Goal: Task Accomplishment & Management: Complete application form

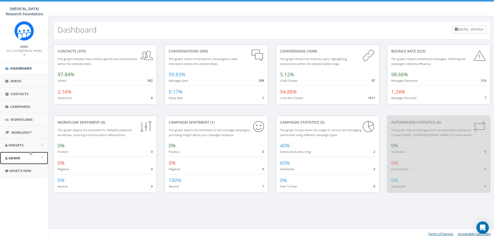
click at [13, 155] on span "Admin" at bounding box center [15, 157] width 12 height 5
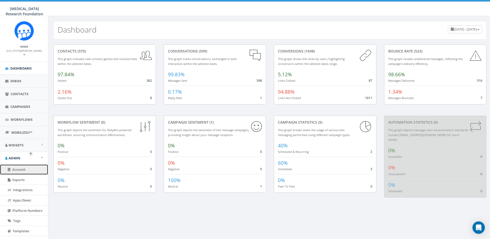
click at [20, 167] on span "Account" at bounding box center [18, 169] width 13 height 5
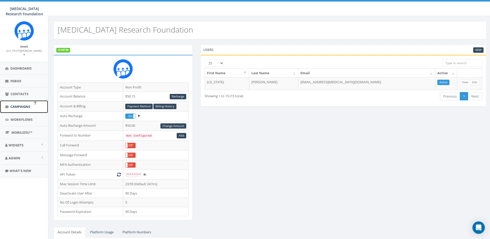
click at [24, 104] on span "Campaigns" at bounding box center [20, 106] width 20 height 5
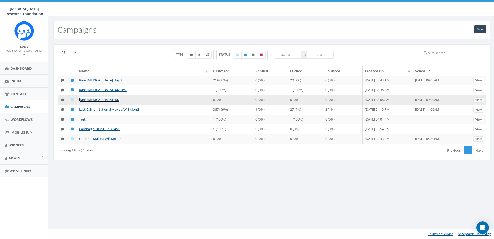
click at [92, 102] on link "Rare [MEDICAL_DATA] Day" at bounding box center [99, 99] width 41 height 5
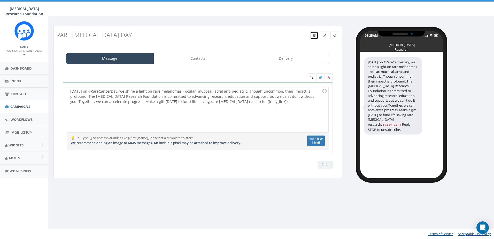
click at [313, 33] on span at bounding box center [314, 35] width 2 height 4
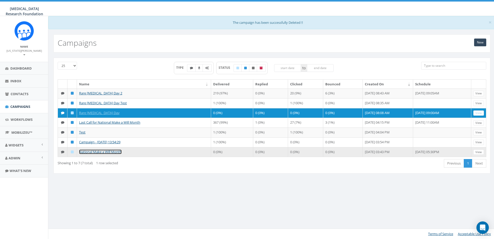
click at [107, 154] on link "National Make a Will Month" at bounding box center [100, 151] width 43 height 5
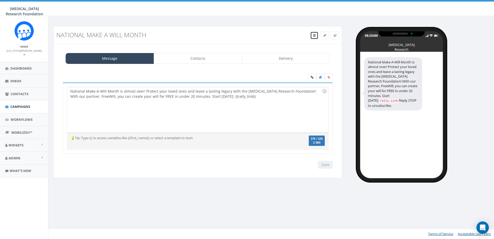
click at [313, 35] on icon at bounding box center [314, 35] width 2 height 3
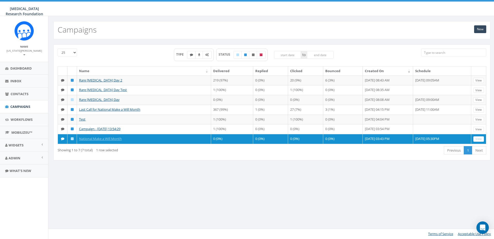
click at [326, 185] on div "New Campaigns 25 50 100 TYPE STATUS to Name Delivered Replied Clicked Bounced C…" at bounding box center [271, 127] width 447 height 223
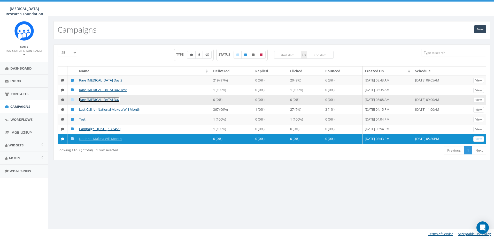
click at [86, 102] on link "Rare [MEDICAL_DATA] Day" at bounding box center [99, 99] width 41 height 5
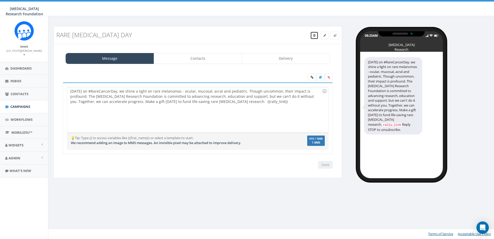
click at [315, 36] on link at bounding box center [314, 35] width 8 height 8
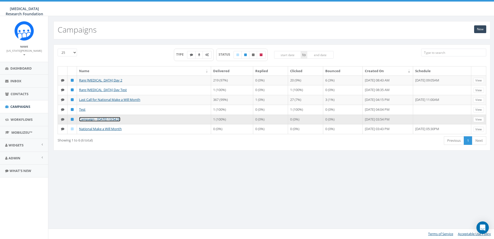
click at [113, 121] on link "Campaign - [DATE] 13:54:29" at bounding box center [99, 119] width 41 height 5
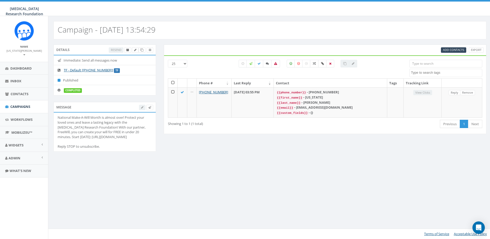
select select
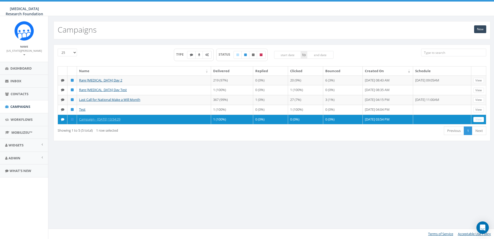
click at [281, 147] on div "25 50 100 TYPE STATUS to Name Delivered Replied Clicked Bounced Created On Sche…" at bounding box center [272, 95] width 444 height 103
click at [479, 28] on link "New" at bounding box center [480, 29] width 12 height 8
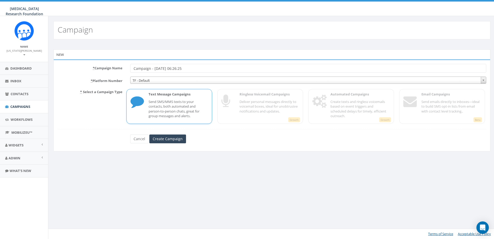
drag, startPoint x: 191, startPoint y: 70, endPoint x: 103, endPoint y: 70, distance: 88.8
click at [103, 70] on div "* Campaign Name Campaign - 10/09/2025, 06:26:25" at bounding box center [272, 68] width 436 height 9
type input "#GetNakedJax"
click at [162, 141] on input "Create Campaign" at bounding box center [167, 138] width 37 height 9
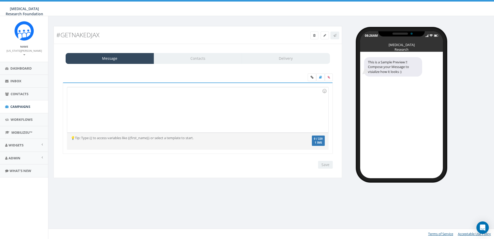
click at [99, 100] on div at bounding box center [197, 109] width 261 height 45
drag, startPoint x: 214, startPoint y: 67, endPoint x: 211, endPoint y: 59, distance: 7.9
click at [214, 67] on div "Message Contacts Delivery GetNakedJax GetNakedJax Recent Smileys & People Anima…" at bounding box center [197, 111] width 288 height 134
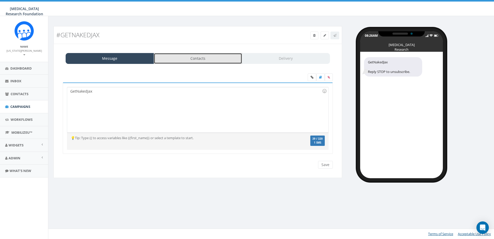
drag, startPoint x: 211, startPoint y: 59, endPoint x: 225, endPoint y: 62, distance: 14.8
click at [211, 59] on link "Contacts" at bounding box center [198, 58] width 88 height 11
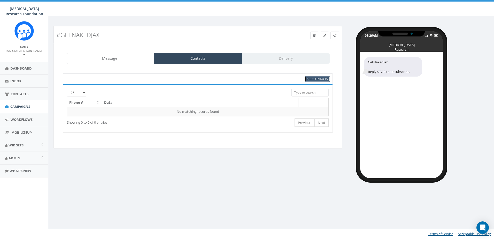
click at [323, 78] on span "Add Contacts" at bounding box center [316, 79] width 21 height 4
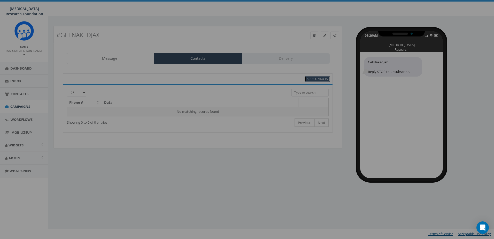
select select
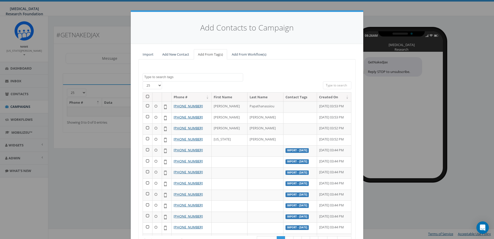
click at [161, 75] on textarea "Search" at bounding box center [193, 77] width 99 height 5
type textarea "324"
select select "324"
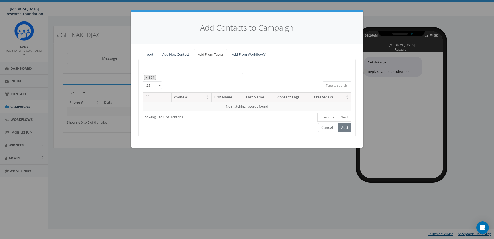
click at [145, 78] on button "×" at bounding box center [146, 77] width 4 height 5
select select
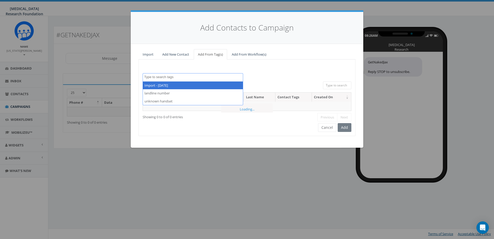
scroll to position [14, 0]
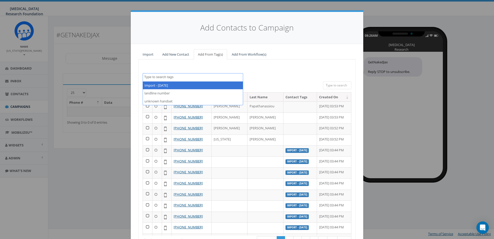
click at [163, 77] on textarea "Search" at bounding box center [193, 77] width 99 height 5
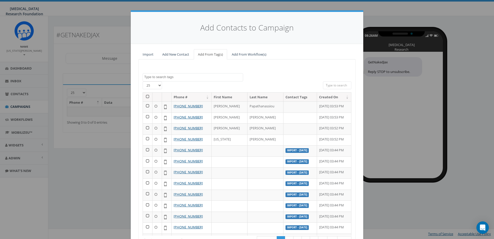
click at [206, 97] on th "Phone #" at bounding box center [191, 96] width 40 height 9
click at [205, 95] on th "Phone #" at bounding box center [191, 96] width 40 height 9
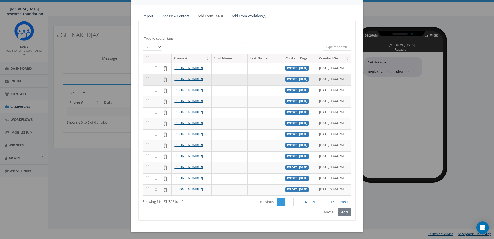
scroll to position [40, 0]
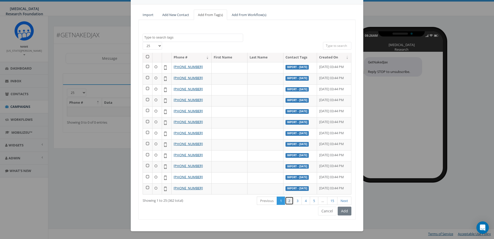
click at [287, 202] on link "2" at bounding box center [289, 200] width 9 height 9
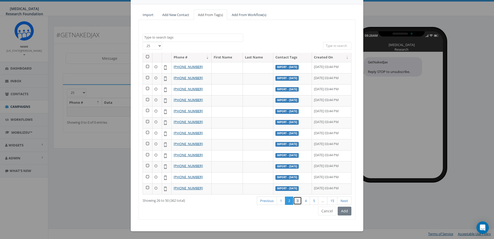
click at [297, 201] on link "3" at bounding box center [297, 200] width 9 height 9
click at [303, 200] on link "4" at bounding box center [305, 200] width 9 height 9
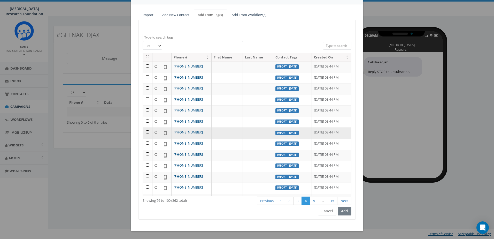
scroll to position [0, 0]
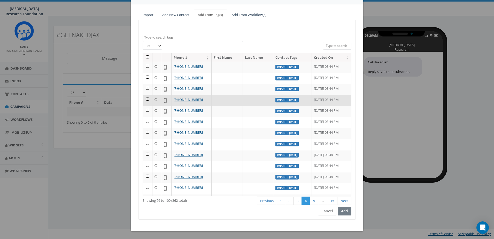
click at [146, 98] on td at bounding box center [148, 100] width 10 height 11
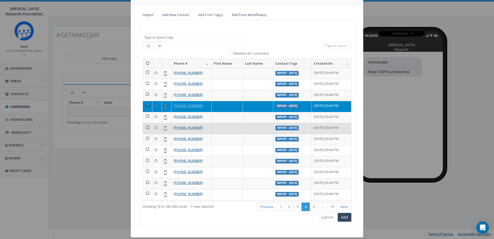
click at [147, 127] on td at bounding box center [148, 128] width 10 height 11
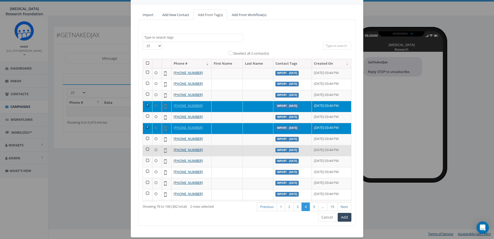
click at [146, 148] on td at bounding box center [148, 150] width 10 height 11
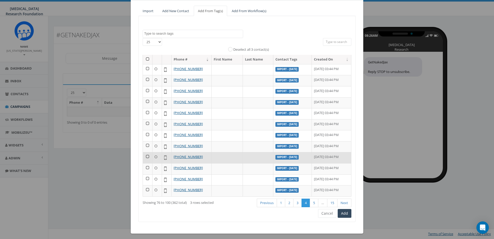
scroll to position [46, 0]
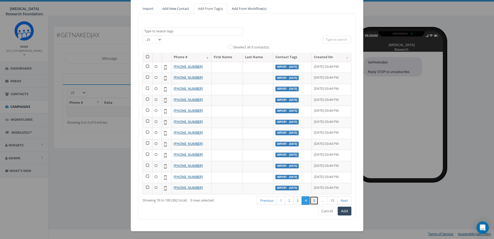
click at [311, 200] on link "5" at bounding box center [314, 200] width 9 height 9
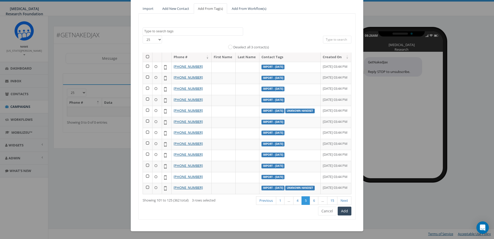
scroll to position [222, 0]
click at [312, 201] on link "6" at bounding box center [314, 200] width 9 height 9
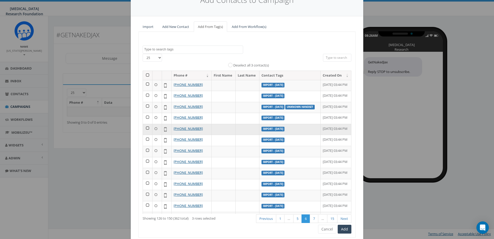
scroll to position [0, 0]
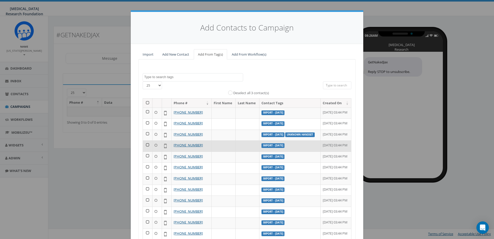
click at [145, 151] on td at bounding box center [148, 145] width 10 height 11
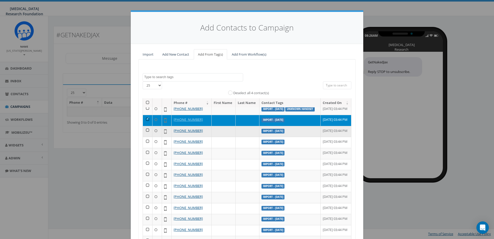
scroll to position [26, 0]
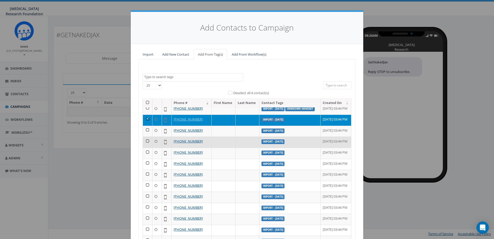
click at [145, 147] on td at bounding box center [148, 141] width 10 height 11
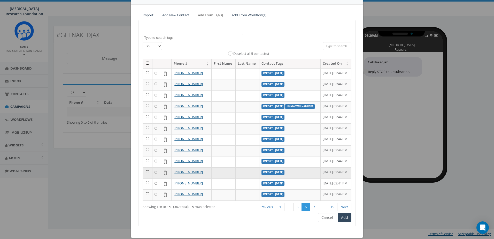
scroll to position [46, 0]
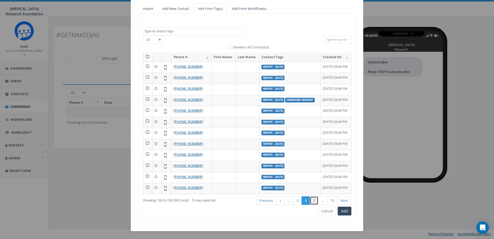
click at [312, 201] on link "7" at bounding box center [314, 200] width 9 height 9
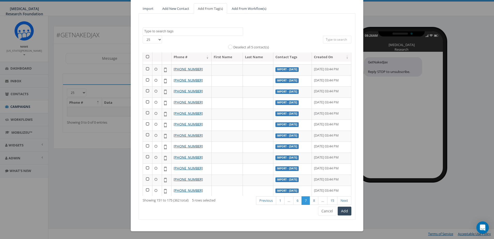
scroll to position [143, 0]
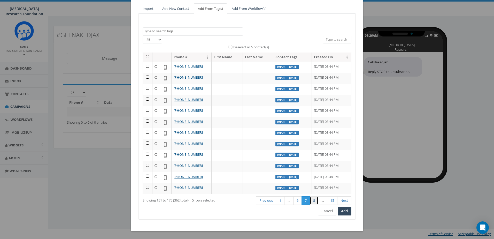
click at [311, 201] on link "8" at bounding box center [314, 200] width 9 height 9
click at [310, 200] on link "9" at bounding box center [314, 200] width 9 height 9
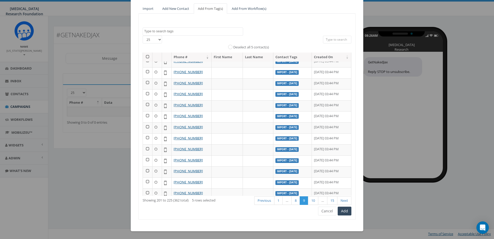
scroll to position [0, 0]
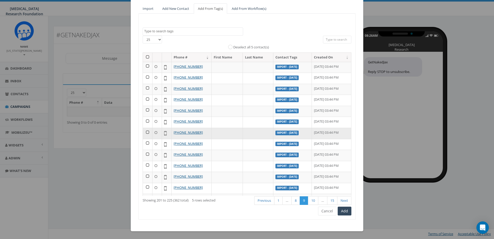
click at [146, 131] on td at bounding box center [148, 133] width 10 height 11
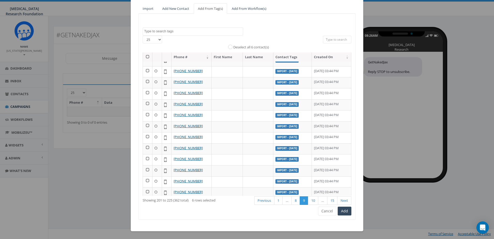
scroll to position [143, 0]
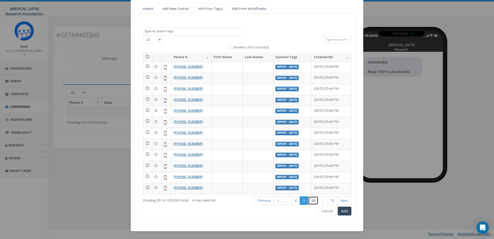
click at [312, 200] on link "10" at bounding box center [313, 200] width 10 height 9
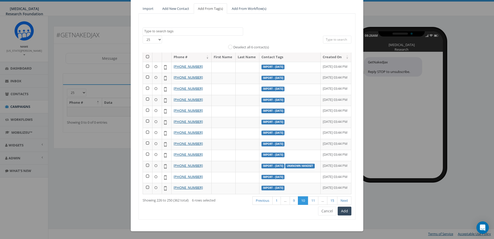
scroll to position [155, 0]
click at [146, 106] on td at bounding box center [148, 100] width 10 height 11
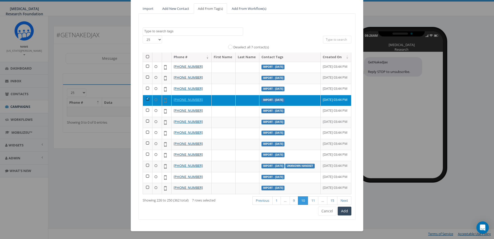
scroll to position [222, 0]
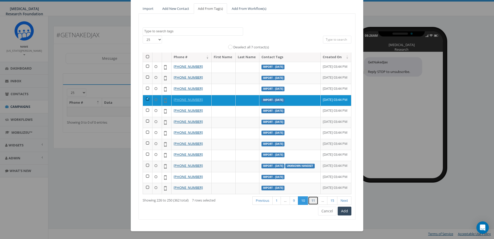
click at [309, 200] on link "11" at bounding box center [313, 200] width 10 height 9
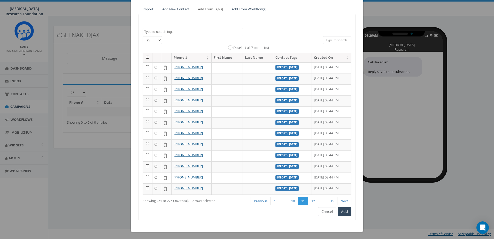
scroll to position [46, 0]
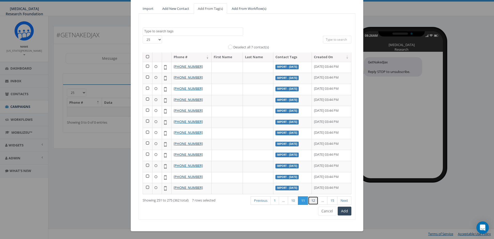
drag, startPoint x: 309, startPoint y: 201, endPoint x: 302, endPoint y: 196, distance: 9.0
click at [309, 201] on link "12" at bounding box center [313, 200] width 10 height 9
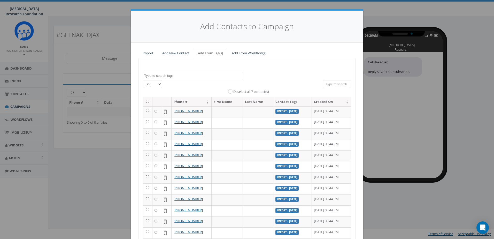
scroll to position [0, 0]
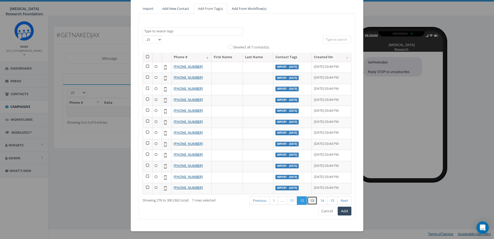
click at [308, 202] on link "13" at bounding box center [312, 200] width 10 height 9
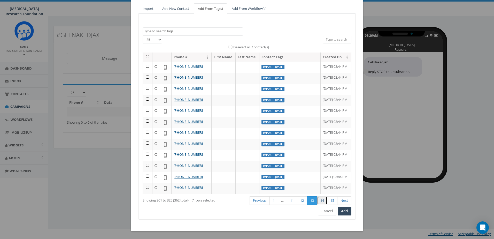
click at [317, 199] on link "14" at bounding box center [322, 200] width 10 height 9
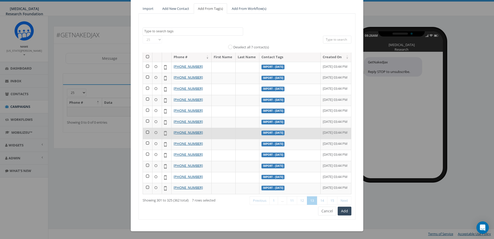
scroll to position [143, 0]
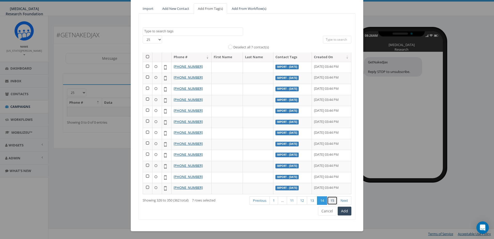
click at [329, 199] on link "15" at bounding box center [332, 200] width 10 height 9
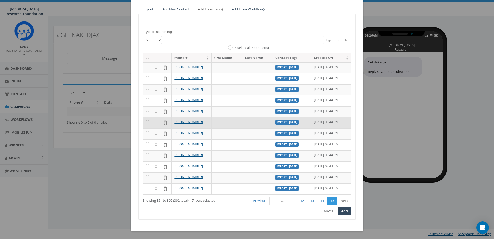
scroll to position [0, 0]
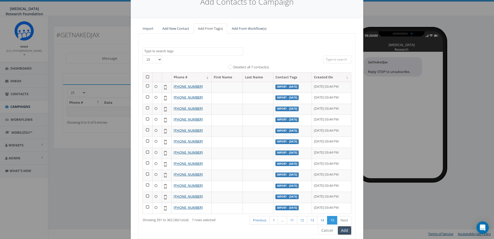
click at [344, 230] on button "Add" at bounding box center [344, 230] width 14 height 9
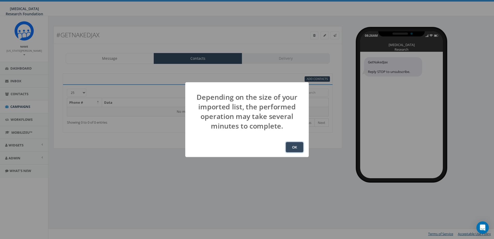
click at [294, 145] on button "OK" at bounding box center [295, 147] width 18 height 10
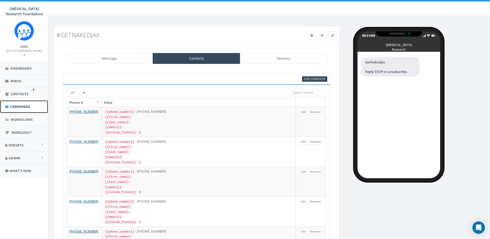
click at [15, 104] on span "Campaigns" at bounding box center [20, 106] width 20 height 5
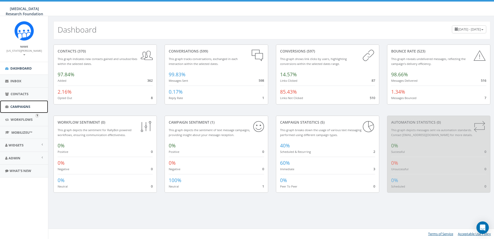
click at [17, 104] on span "Campaigns" at bounding box center [20, 106] width 20 height 5
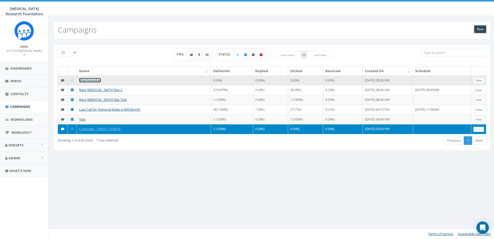
click at [86, 78] on link "#GetNakedJax" at bounding box center [90, 80] width 22 height 5
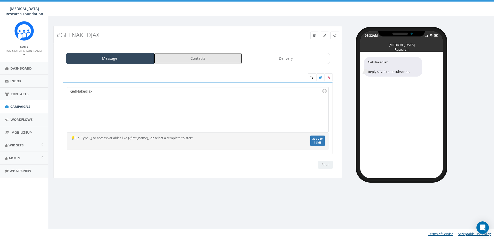
click at [196, 60] on link "Contacts" at bounding box center [198, 58] width 88 height 11
